Goal: Information Seeking & Learning: Learn about a topic

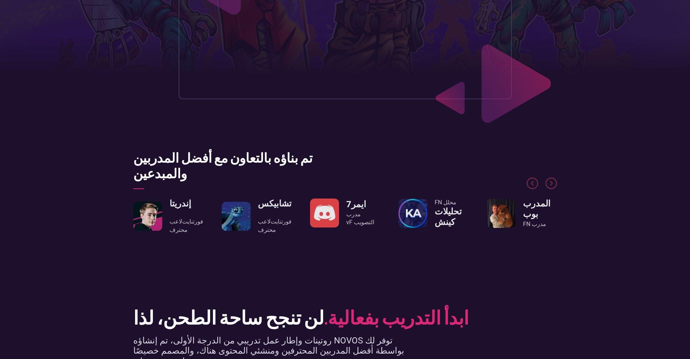
scroll to position [253, 0]
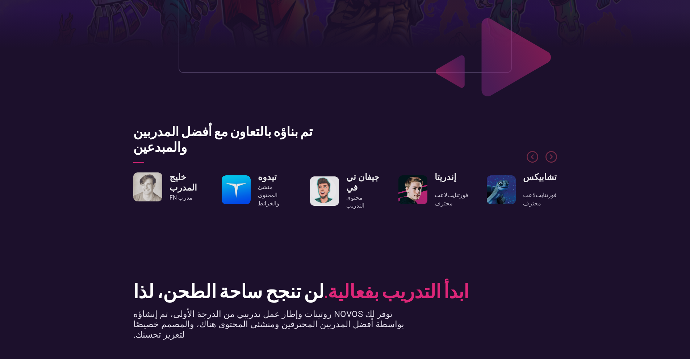
click at [435, 190] on div "لاعب فورتنايت محترف" at bounding box center [452, 195] width 34 height 24
click at [414, 186] on img "1 / 8" at bounding box center [412, 189] width 29 height 29
click at [428, 194] on link "إندريتا لاعب فورتنايت محترف" at bounding box center [433, 189] width 70 height 35
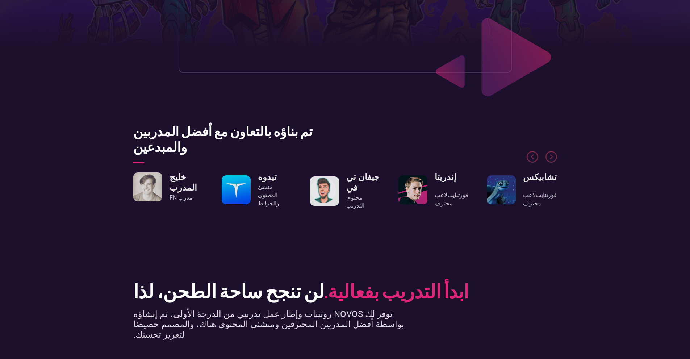
click at [441, 192] on font "لاعب" at bounding box center [441, 195] width 13 height 7
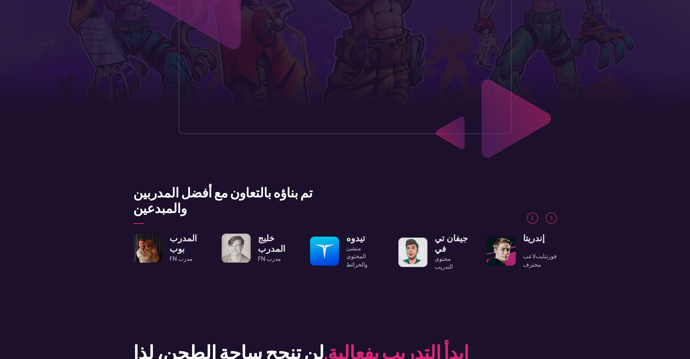
scroll to position [217, 0]
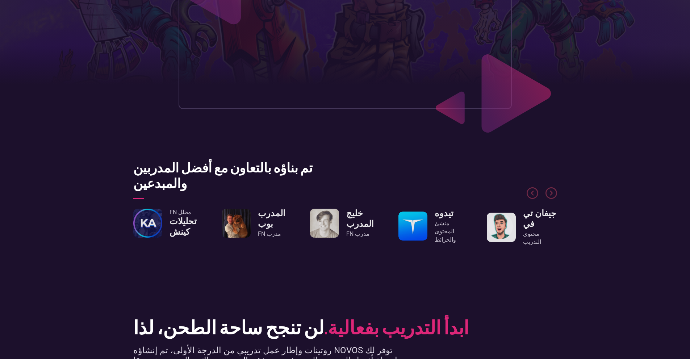
click at [515, 148] on section "تم بناؤه بالتعاون مع أفضل المدربين والمبدعين محلل FN تحليلات كينش المدرب بوب مد…" at bounding box center [345, 213] width 690 height 150
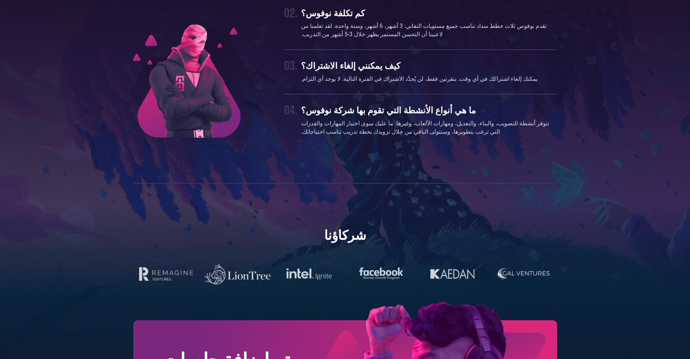
scroll to position [2225, 0]
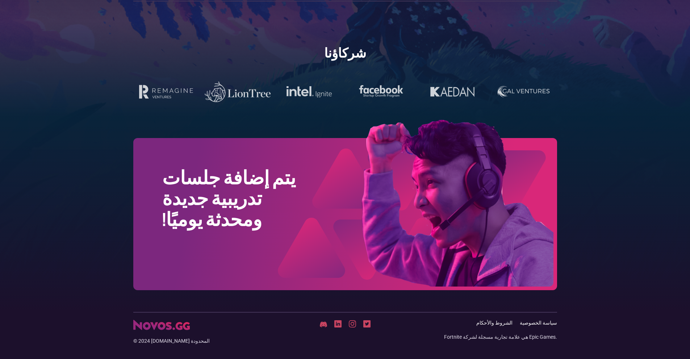
click at [444, 197] on img at bounding box center [421, 205] width 272 height 170
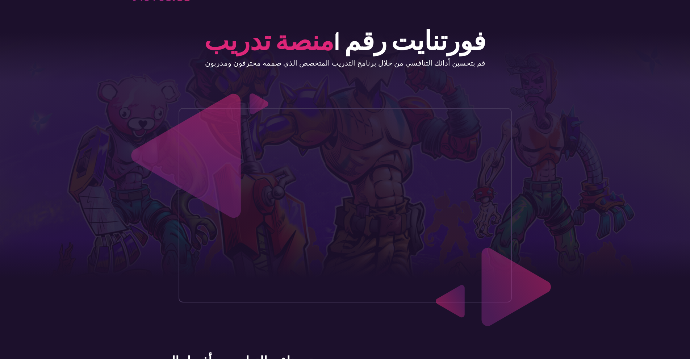
scroll to position [16, 0]
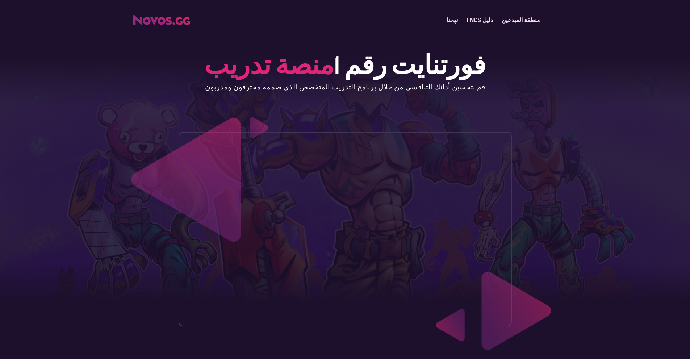
click at [179, 21] on img "بيت" at bounding box center [161, 20] width 56 height 10
click at [155, 18] on img "بيت" at bounding box center [161, 20] width 56 height 10
click at [480, 20] on font "دليل FNCS" at bounding box center [479, 20] width 26 height 7
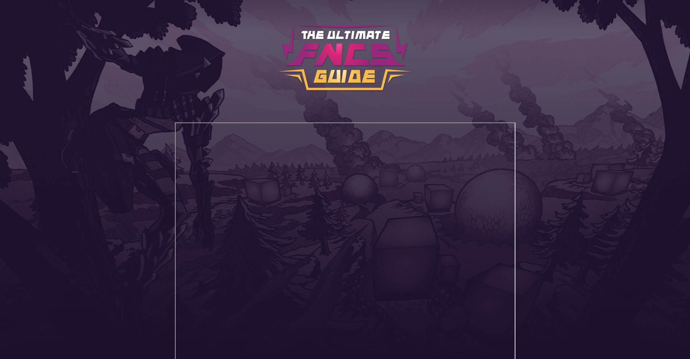
scroll to position [131, 0]
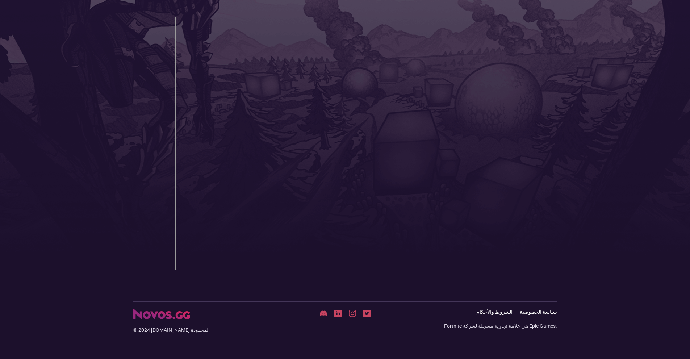
click at [583, 152] on header "نهجنا دليل FNCS منطقة المبدعين" at bounding box center [345, 85] width 690 height 432
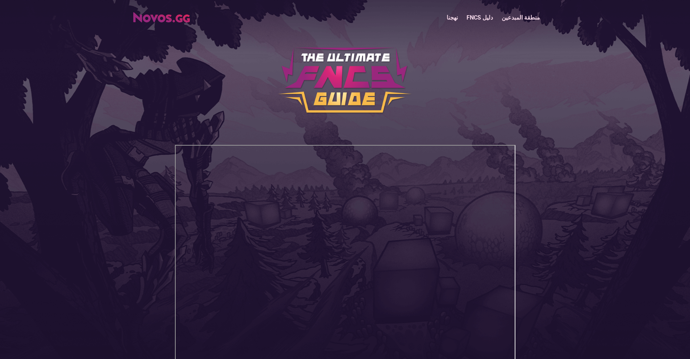
scroll to position [0, 0]
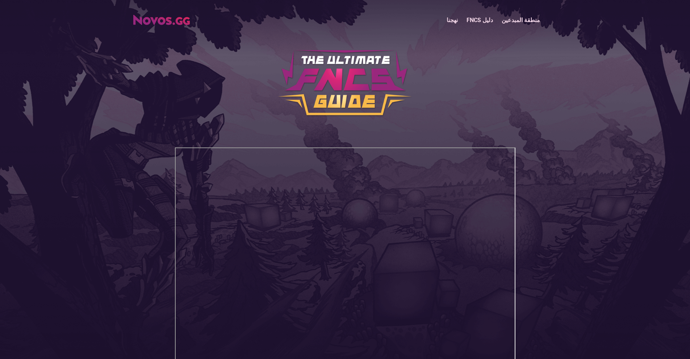
click at [515, 20] on font "منطقة المبدعين" at bounding box center [520, 20] width 38 height 7
click at [517, 19] on font "منطقة المبدعين" at bounding box center [520, 20] width 38 height 7
click at [458, 22] on font "نهجنا" at bounding box center [451, 20] width 11 height 7
